Goal: Information Seeking & Learning: Check status

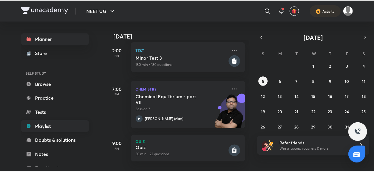
scroll to position [64, 0]
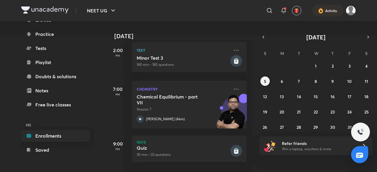
click at [75, 135] on link "Enrollments" at bounding box center [55, 136] width 68 height 12
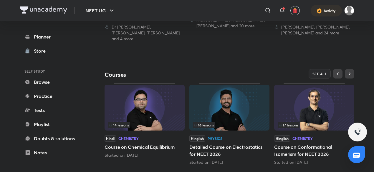
scroll to position [233, 0]
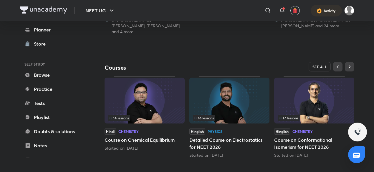
click at [319, 65] on button "SEE ALL" at bounding box center [320, 66] width 22 height 9
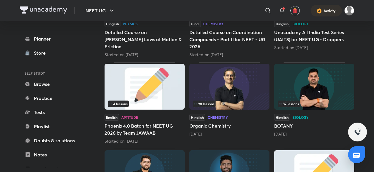
scroll to position [232, 0]
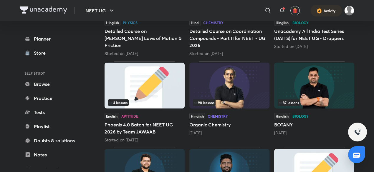
click at [316, 95] on img at bounding box center [314, 86] width 80 height 46
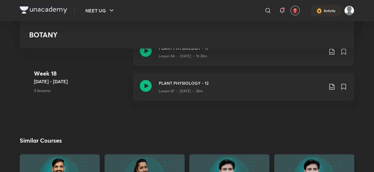
scroll to position [3783, 0]
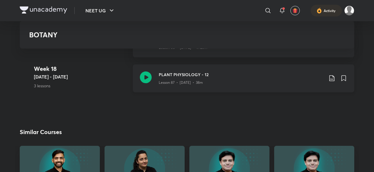
click at [331, 76] on icon at bounding box center [331, 79] width 5 height 6
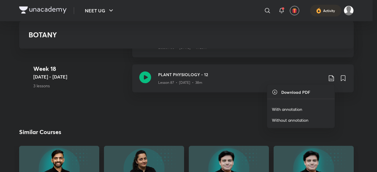
click at [282, 110] on p "With annotation" at bounding box center [287, 109] width 30 height 6
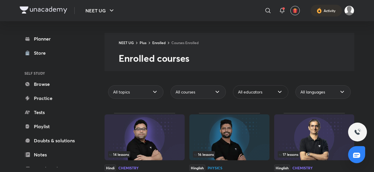
click at [262, 93] on span "All educators" at bounding box center [250, 92] width 24 height 6
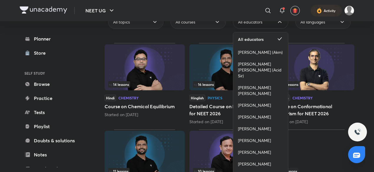
scroll to position [80, 0]
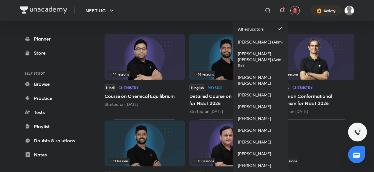
click at [262, 104] on span "[PERSON_NAME]" at bounding box center [254, 107] width 33 height 6
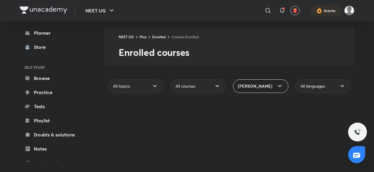
scroll to position [26, 0]
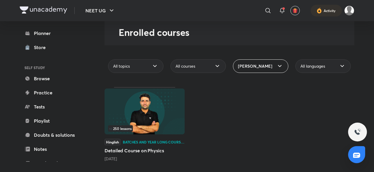
click at [257, 85] on div "NEET UG Plus Enrolled Courses Enrolled Enrolled courses All topics All courses …" at bounding box center [230, 84] width 250 height 155
click at [275, 69] on div "[PERSON_NAME]" at bounding box center [260, 67] width 55 height 14
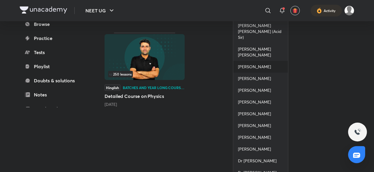
click at [277, 61] on div "[PERSON_NAME]" at bounding box center [260, 67] width 55 height 12
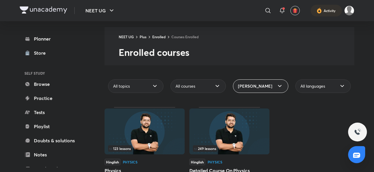
scroll to position [33, 0]
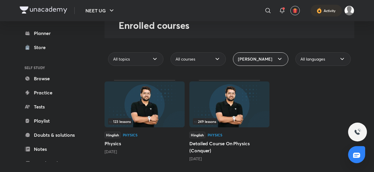
click at [146, 141] on h5 "Physics" at bounding box center [145, 143] width 80 height 7
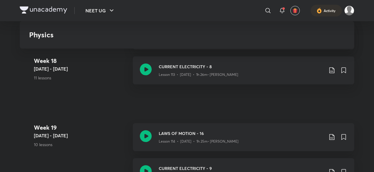
scroll to position [4735, 0]
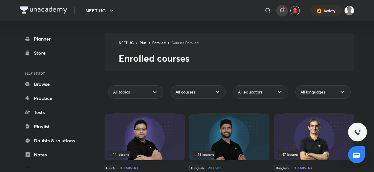
click at [283, 15] on div at bounding box center [282, 11] width 12 height 12
click at [283, 9] on span at bounding box center [283, 8] width 2 height 2
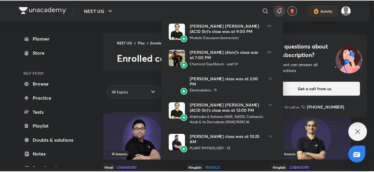
scroll to position [161, 0]
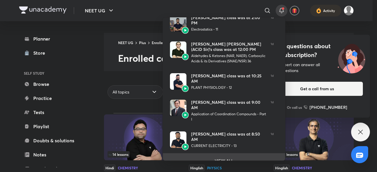
click at [227, 153] on li "VIEW ALL" at bounding box center [224, 160] width 122 height 15
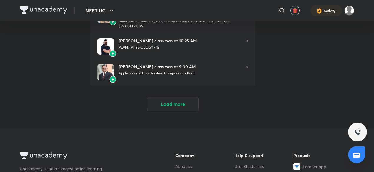
scroll to position [234, 0]
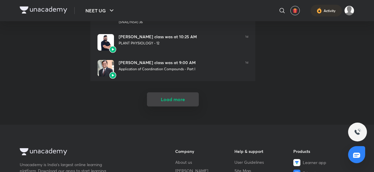
click at [186, 92] on button "Load more" at bounding box center [173, 99] width 52 height 14
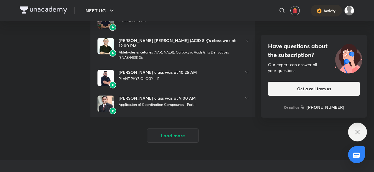
scroll to position [464, 0]
click at [178, 128] on button "Load more" at bounding box center [173, 135] width 52 height 14
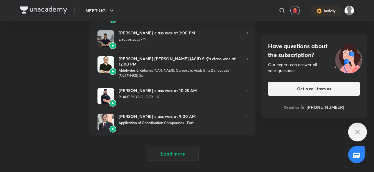
scroll to position [713, 0]
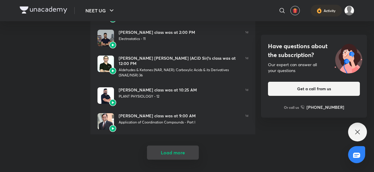
click at [189, 146] on button "Load more" at bounding box center [173, 153] width 52 height 14
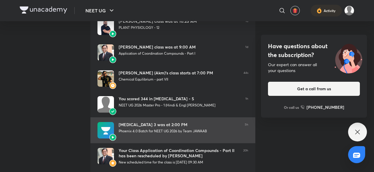
scroll to position [778, 0]
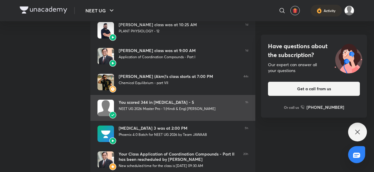
click at [221, 100] on div "You scored 344 in [MEDICAL_DATA] - 5" at bounding box center [180, 102] width 122 height 5
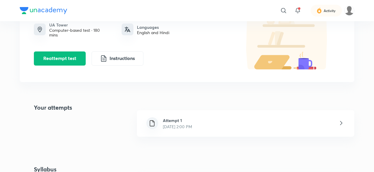
scroll to position [61, 0]
click at [172, 125] on p "[DATE] 2:00 PM" at bounding box center [177, 127] width 29 height 6
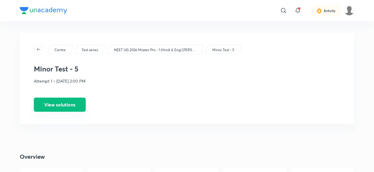
click at [72, 106] on button "View solutions" at bounding box center [60, 105] width 52 height 14
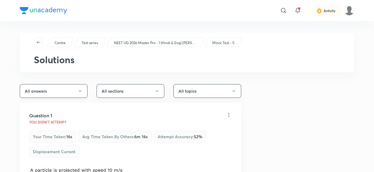
click at [72, 96] on button "All answers" at bounding box center [54, 91] width 68 height 14
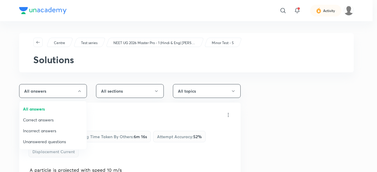
click at [61, 132] on span "Incorrect answers" at bounding box center [53, 131] width 60 height 6
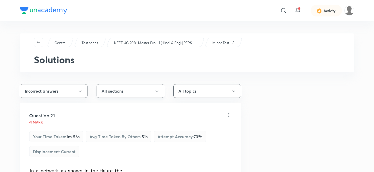
click at [118, 89] on button "All sections" at bounding box center [131, 91] width 68 height 14
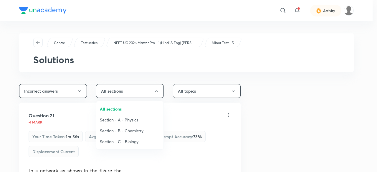
click at [121, 140] on span "Section - C - Biology" at bounding box center [130, 142] width 60 height 6
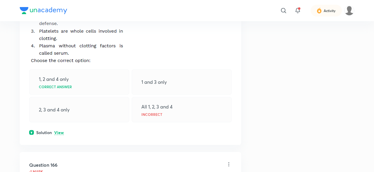
scroll to position [1727, 0]
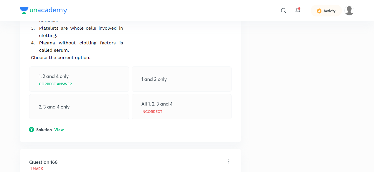
click at [62, 132] on p "View" at bounding box center [59, 130] width 10 height 4
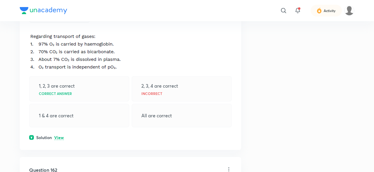
scroll to position [1482, 0]
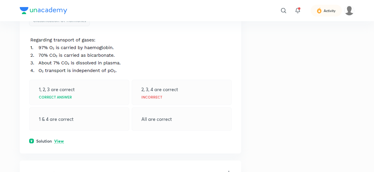
click at [61, 144] on p "View" at bounding box center [59, 141] width 10 height 4
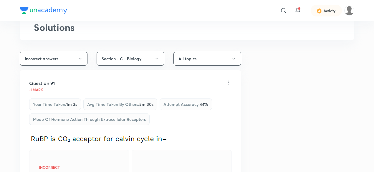
scroll to position [0, 0]
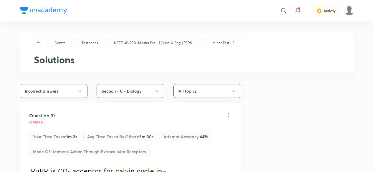
click at [70, 93] on button "Incorrect answers" at bounding box center [54, 91] width 68 height 14
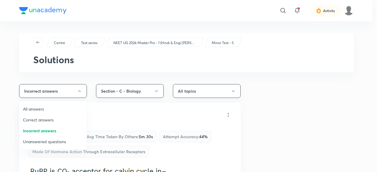
click at [70, 93] on div at bounding box center [188, 86] width 377 height 172
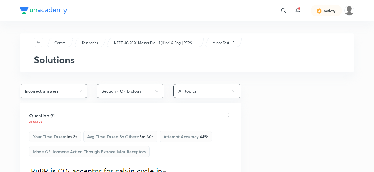
click at [82, 85] on button "Incorrect answers" at bounding box center [54, 91] width 68 height 14
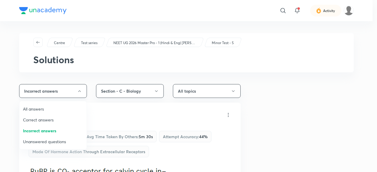
click at [82, 85] on div at bounding box center [188, 86] width 377 height 172
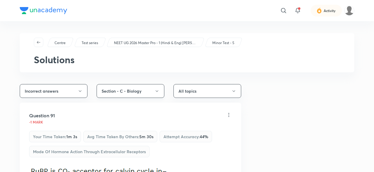
click at [109, 97] on button "Section - C - Biology" at bounding box center [131, 91] width 68 height 14
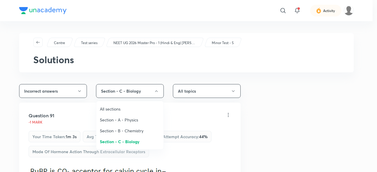
click at [119, 119] on span "Section - A - Physics" at bounding box center [130, 120] width 60 height 6
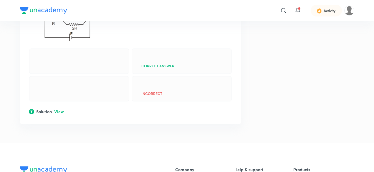
scroll to position [182, 0]
click at [58, 121] on div "Question 21 -1 mark Your time taken : 1m 56s Avg time taken by others : 51s Att…" at bounding box center [131, 22] width 222 height 204
click at [60, 114] on p "View" at bounding box center [59, 112] width 10 height 4
click at [60, 114] on p "Hide" at bounding box center [58, 112] width 9 height 4
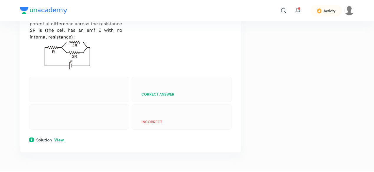
scroll to position [154, 0]
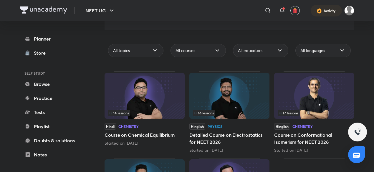
scroll to position [37, 0]
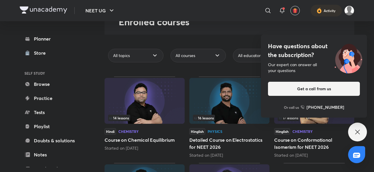
click at [59, 32] on div "Planner Store SELF STUDY Browse Practice Tests Playlist Doubts & solutions Note…" at bounding box center [60, 94] width 80 height 146
click at [59, 36] on link "Planner" at bounding box center [54, 39] width 68 height 12
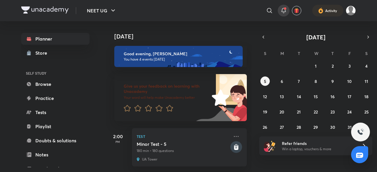
click at [285, 15] on div at bounding box center [284, 11] width 12 height 12
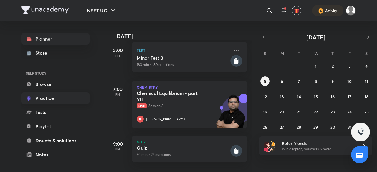
scroll to position [64, 0]
